Goal: Check status: Check status

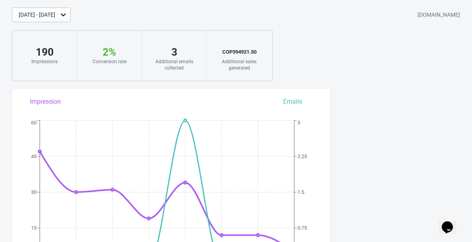
scroll to position [25, 0]
click at [55, 16] on div "[DATE] - [DATE]" at bounding box center [37, 14] width 37 height 8
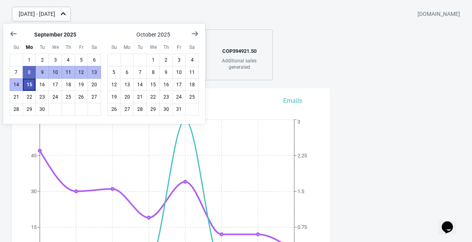
click at [27, 87] on button "15" at bounding box center [30, 84] width 14 height 13
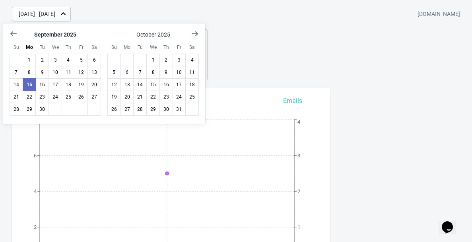
click at [296, 31] on div "[DATE] - [DATE] [DOMAIN_NAME] 5 Impressions 0 % Conversion rate 0 Additional em…" at bounding box center [236, 44] width 472 height 74
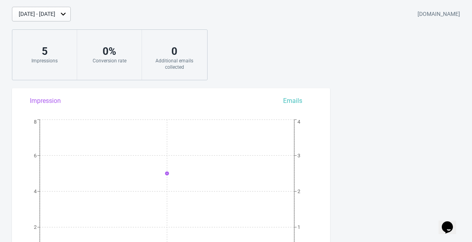
click at [55, 16] on div "[DATE] - [DATE]" at bounding box center [37, 14] width 37 height 8
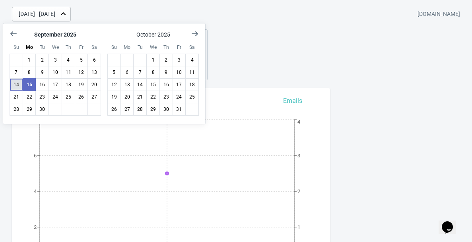
click at [19, 84] on button "14" at bounding box center [17, 84] width 14 height 13
click at [269, 55] on div "[DATE] - [DATE] [DOMAIN_NAME] 12 Impressions 0 % Conversion rate 0 Additional e…" at bounding box center [236, 44] width 472 height 74
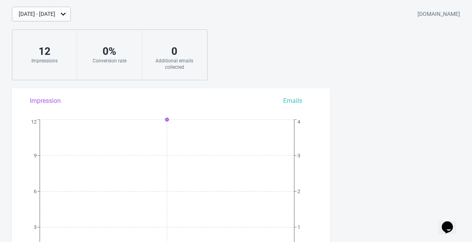
click at [51, 20] on div "[DATE] - [DATE]" at bounding box center [41, 14] width 59 height 15
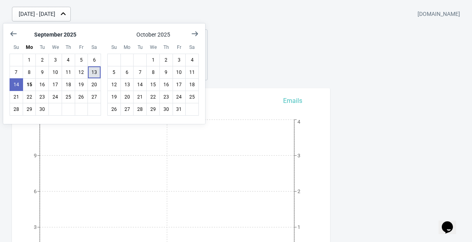
click at [95, 75] on button "13" at bounding box center [95, 72] width 14 height 13
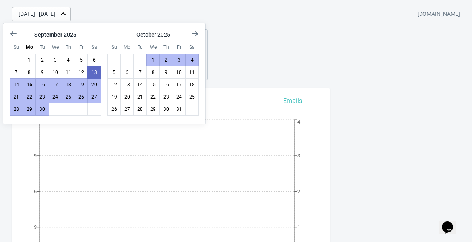
click at [243, 66] on div "[DATE] - [DATE] [DOMAIN_NAME] 12 Impressions 0 % Conversion rate 0 Additional e…" at bounding box center [236, 44] width 472 height 74
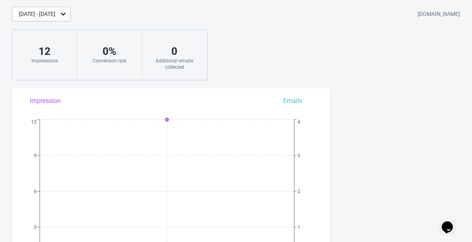
click at [71, 10] on div "[DATE] - [DATE]" at bounding box center [41, 14] width 59 height 15
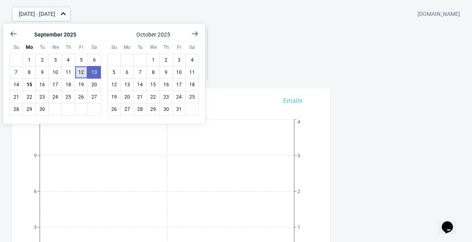
click at [81, 74] on button "12" at bounding box center [82, 72] width 14 height 13
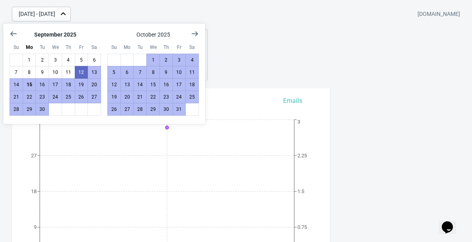
click at [286, 44] on div "[DATE] - [DATE] [DOMAIN_NAME] 34 Impressions 9 % Your Tada Widget has a convers…" at bounding box center [236, 44] width 472 height 74
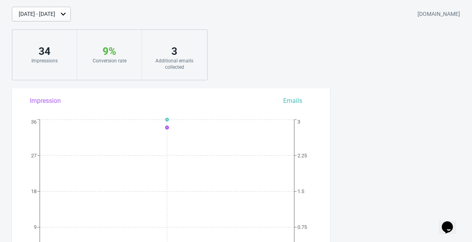
click at [71, 8] on div "[DATE] - [DATE]" at bounding box center [41, 14] width 59 height 15
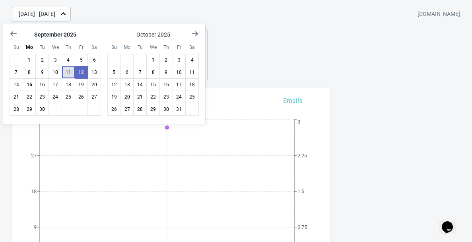
click at [71, 70] on button "11" at bounding box center [69, 72] width 14 height 13
click at [265, 28] on div "[DATE] - [DATE] [DOMAIN_NAME] 19 Impressions 0 % Conversion rate 0 Additional e…" at bounding box center [236, 44] width 472 height 74
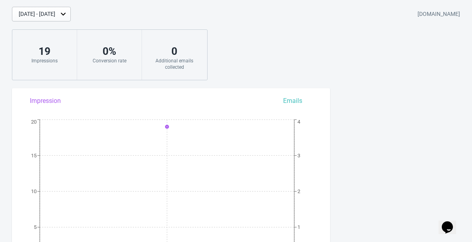
click at [53, 12] on div "[DATE] - [DATE]" at bounding box center [37, 14] width 37 height 8
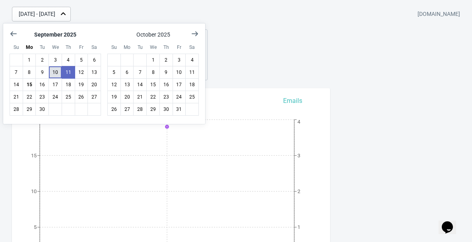
click at [57, 74] on button "10" at bounding box center [56, 72] width 14 height 13
click at [288, 53] on div "[DATE] - [DATE] [DOMAIN_NAME] 31 Impressions 0 % Conversion rate 0 Additional e…" at bounding box center [236, 44] width 472 height 74
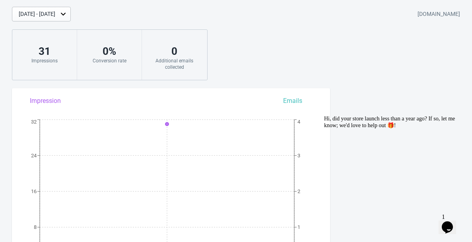
click at [71, 10] on div "[DATE] - [DATE]" at bounding box center [41, 14] width 59 height 15
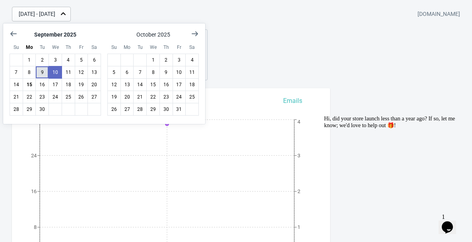
click at [45, 69] on button "9" at bounding box center [42, 72] width 14 height 13
click at [249, 47] on div "[DATE] - [DATE] [DOMAIN_NAME] 30 Impressions 0 % Conversion rate 0 Additional e…" at bounding box center [236, 44] width 472 height 74
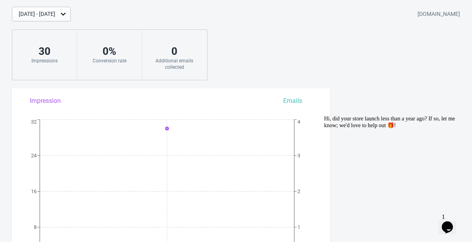
click at [42, 15] on div "[DATE] - [DATE]" at bounding box center [37, 14] width 37 height 8
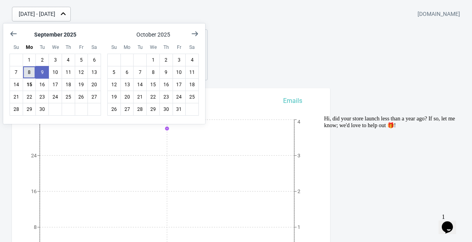
click at [31, 73] on button "8" at bounding box center [30, 72] width 14 height 13
click at [261, 47] on div "[DATE] - [DATE] [DOMAIN_NAME] 47 Impressions 0 % Conversion rate 0 Additional e…" at bounding box center [236, 44] width 472 height 74
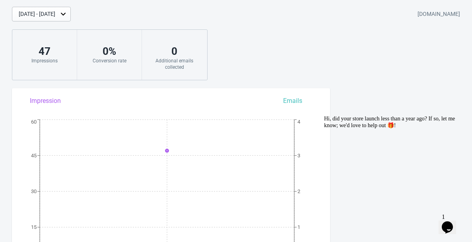
click at [71, 19] on div "[DATE] - [DATE]" at bounding box center [41, 14] width 59 height 15
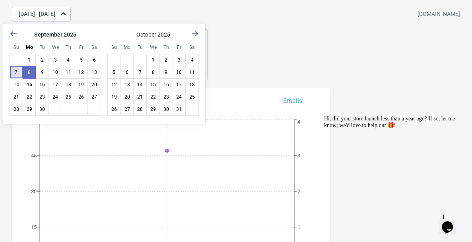
click at [18, 72] on button "7" at bounding box center [17, 72] width 14 height 13
click at [287, 65] on div "[DATE] - [DATE] [DOMAIN_NAME] 33 Impressions 0 % Conversion rate 0 Additional e…" at bounding box center [236, 44] width 472 height 74
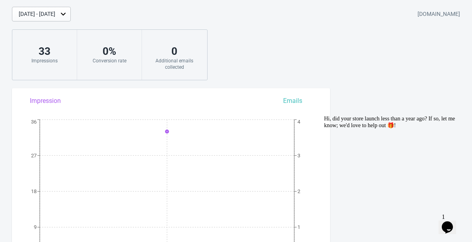
click at [55, 17] on div "[DATE] - [DATE]" at bounding box center [37, 14] width 37 height 8
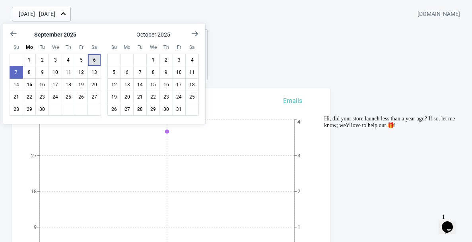
click at [95, 58] on button "6" at bounding box center [95, 60] width 14 height 13
click at [276, 53] on div "[DATE] - [DATE] [DOMAIN_NAME] 53 Impressions 2 % Your Tada Widget has a convers…" at bounding box center [236, 44] width 472 height 74
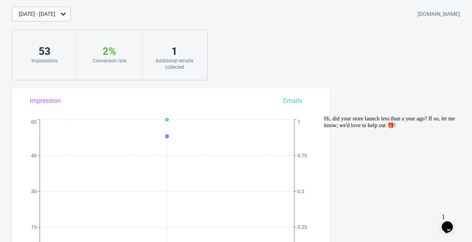
click at [55, 12] on div "[DATE] - [DATE]" at bounding box center [37, 14] width 37 height 8
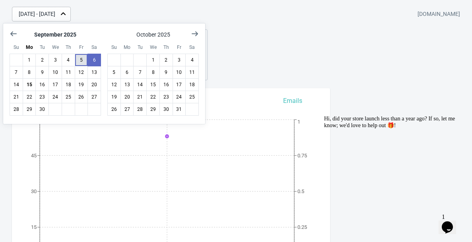
click at [78, 61] on button "5" at bounding box center [82, 60] width 14 height 13
click at [319, 30] on div "[DATE] - [DATE] [DOMAIN_NAME] 937 Impressions 10 % Your Tada Widget has a conve…" at bounding box center [236, 44] width 472 height 74
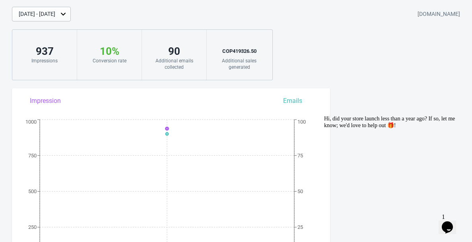
click at [55, 15] on div "[DATE] - [DATE]" at bounding box center [37, 14] width 37 height 8
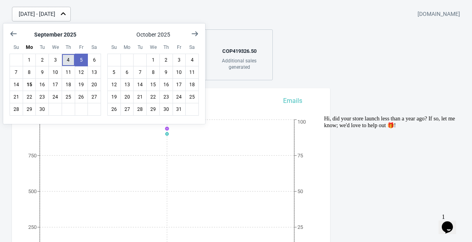
click at [72, 57] on button "4" at bounding box center [69, 60] width 14 height 13
click at [55, 60] on button "3" at bounding box center [56, 60] width 14 height 13
click at [44, 62] on button "2" at bounding box center [42, 60] width 14 height 13
click at [25, 65] on button "1" at bounding box center [30, 60] width 14 height 13
click at [177, 10] on div "[DATE] - [DATE] [DOMAIN_NAME]" at bounding box center [242, 14] width 460 height 15
